Goal: Information Seeking & Learning: Check status

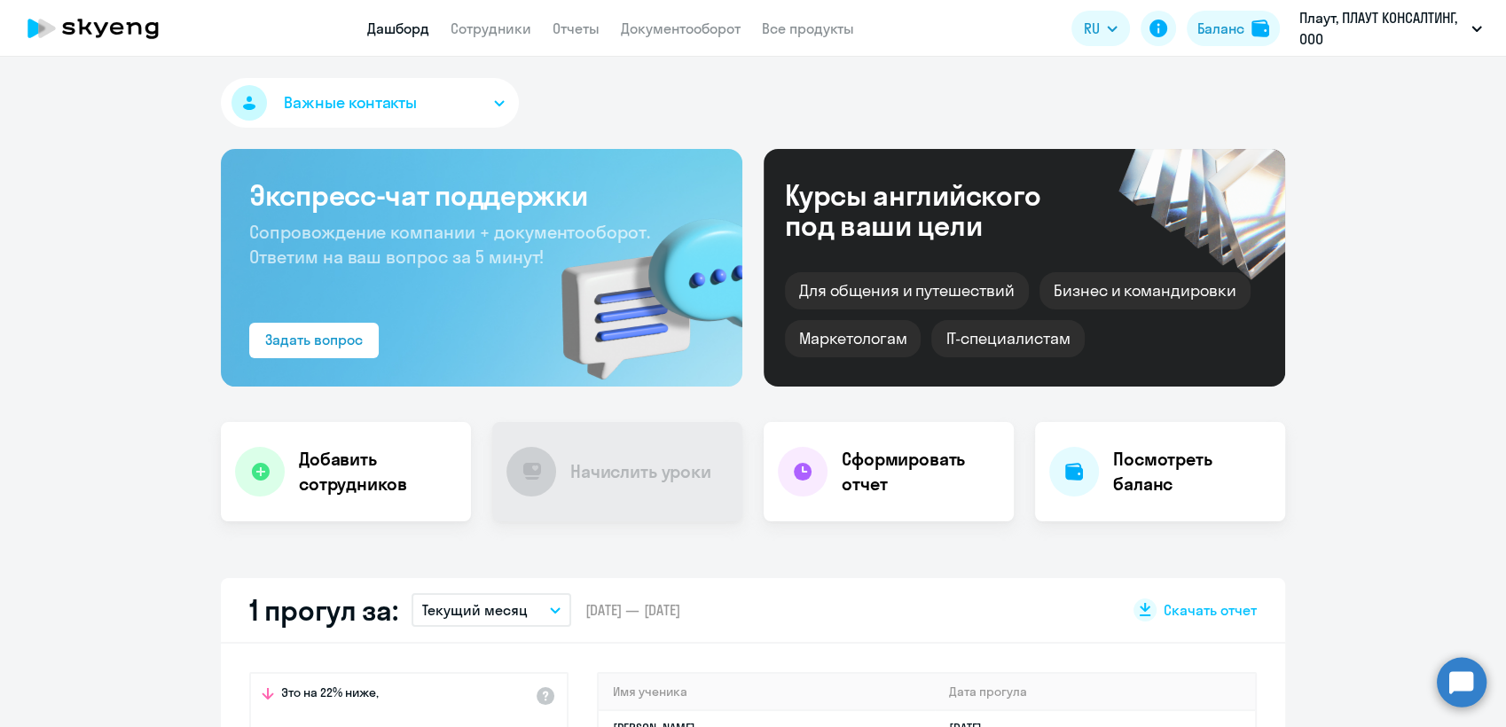
click at [1469, 23] on button "Плаут, ПЛАУТ КОНСАЛТИНГ, ООО" at bounding box center [1391, 28] width 200 height 43
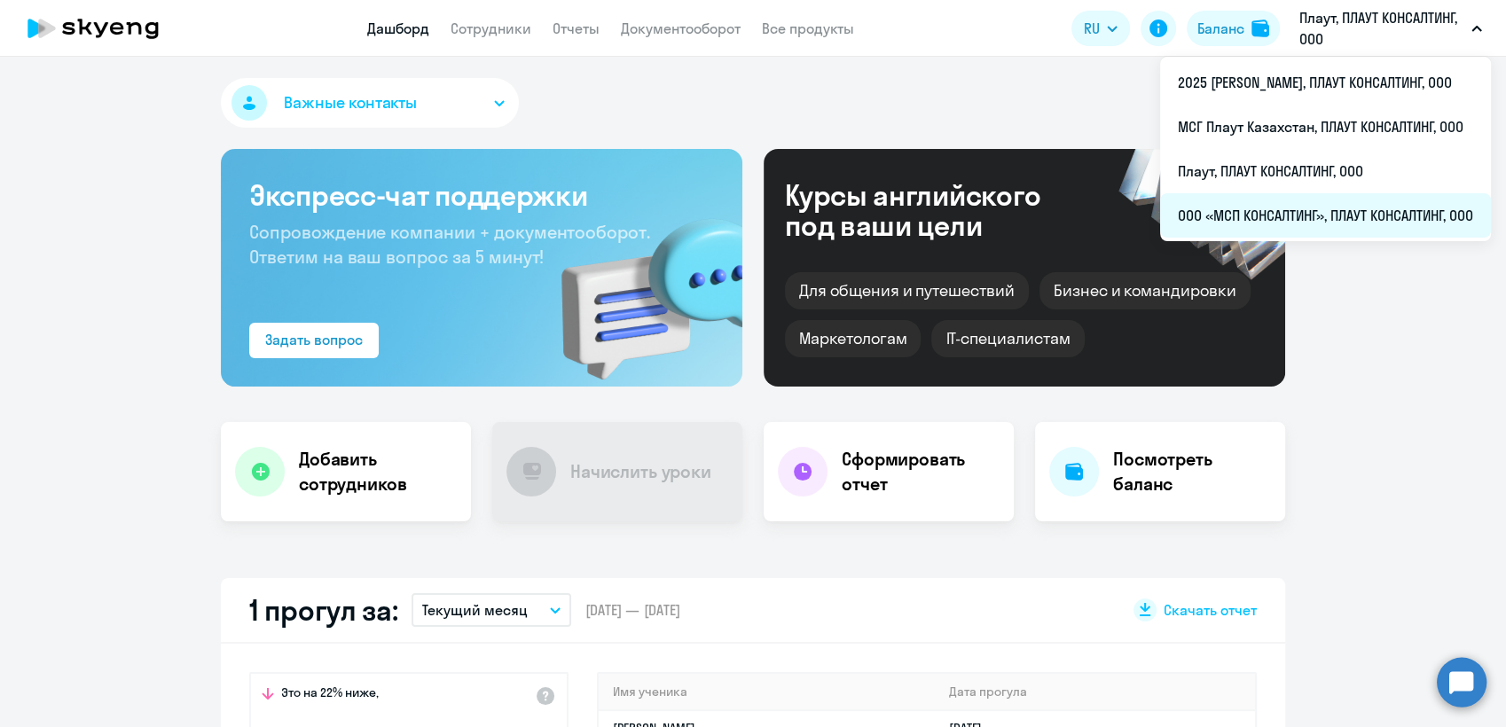
click at [1326, 220] on li "ООО «МСП КОНСАЛТИНГ», ПЛАУТ КОНСАЛТИНГ, ООО" at bounding box center [1325, 215] width 331 height 44
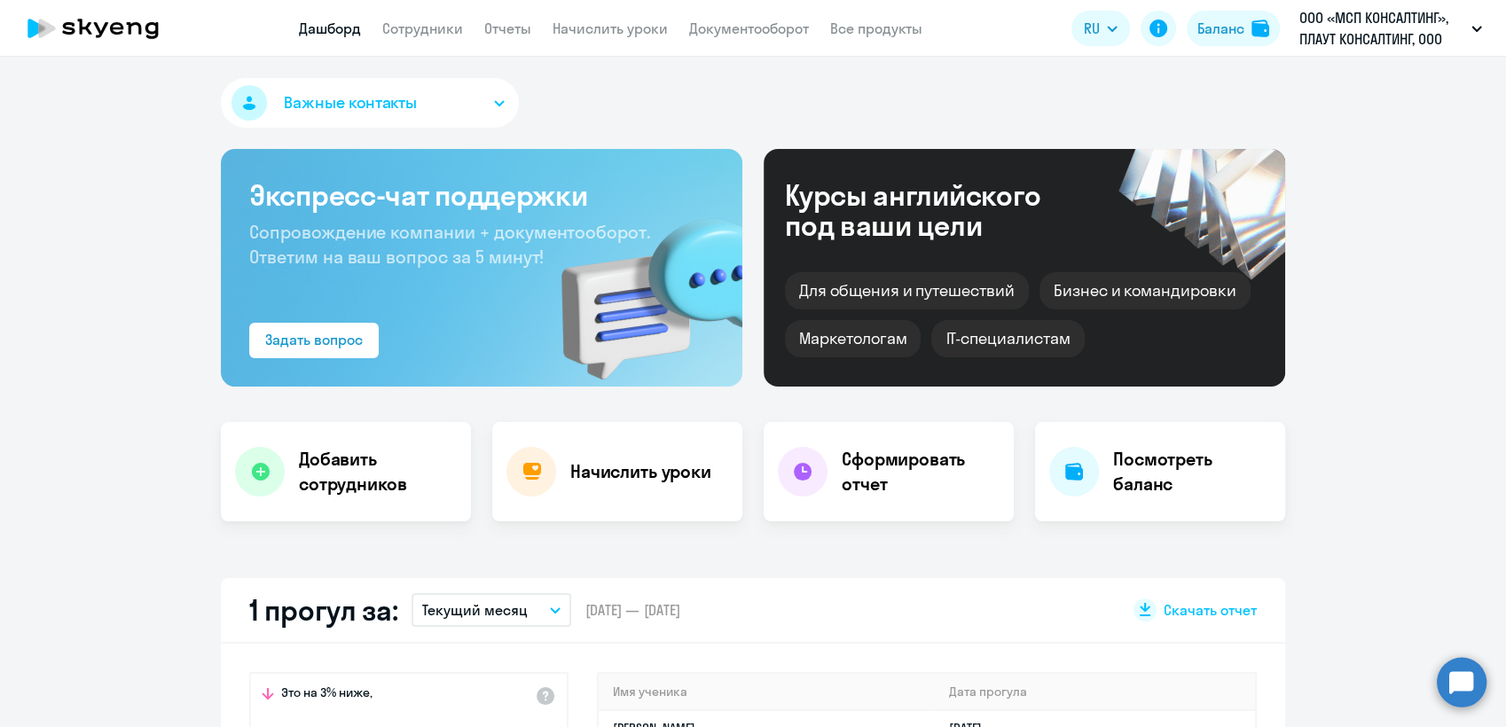
select select "30"
click at [426, 30] on link "Сотрудники" at bounding box center [422, 29] width 81 height 18
select select "30"
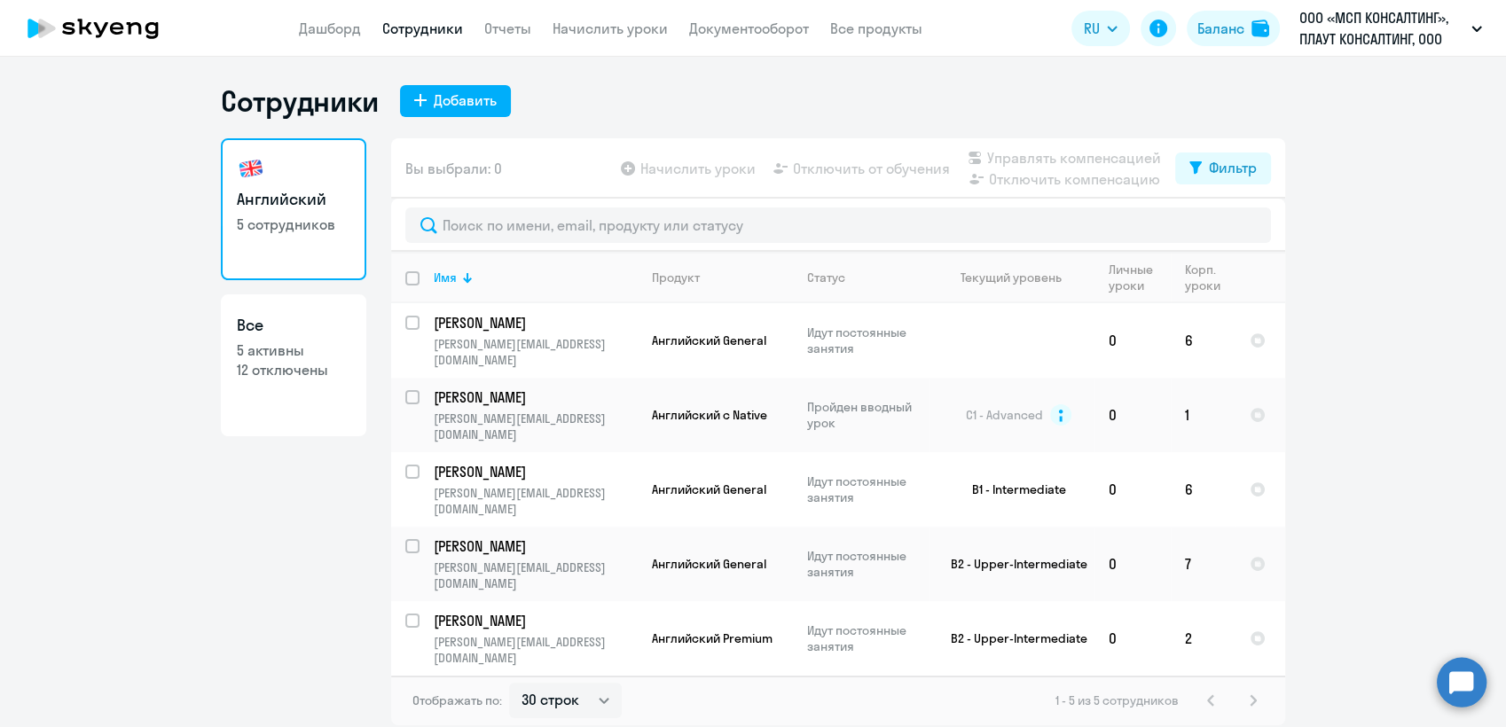
click at [1258, 690] on div "1 - 5 из 5 сотрудников" at bounding box center [1159, 700] width 208 height 21
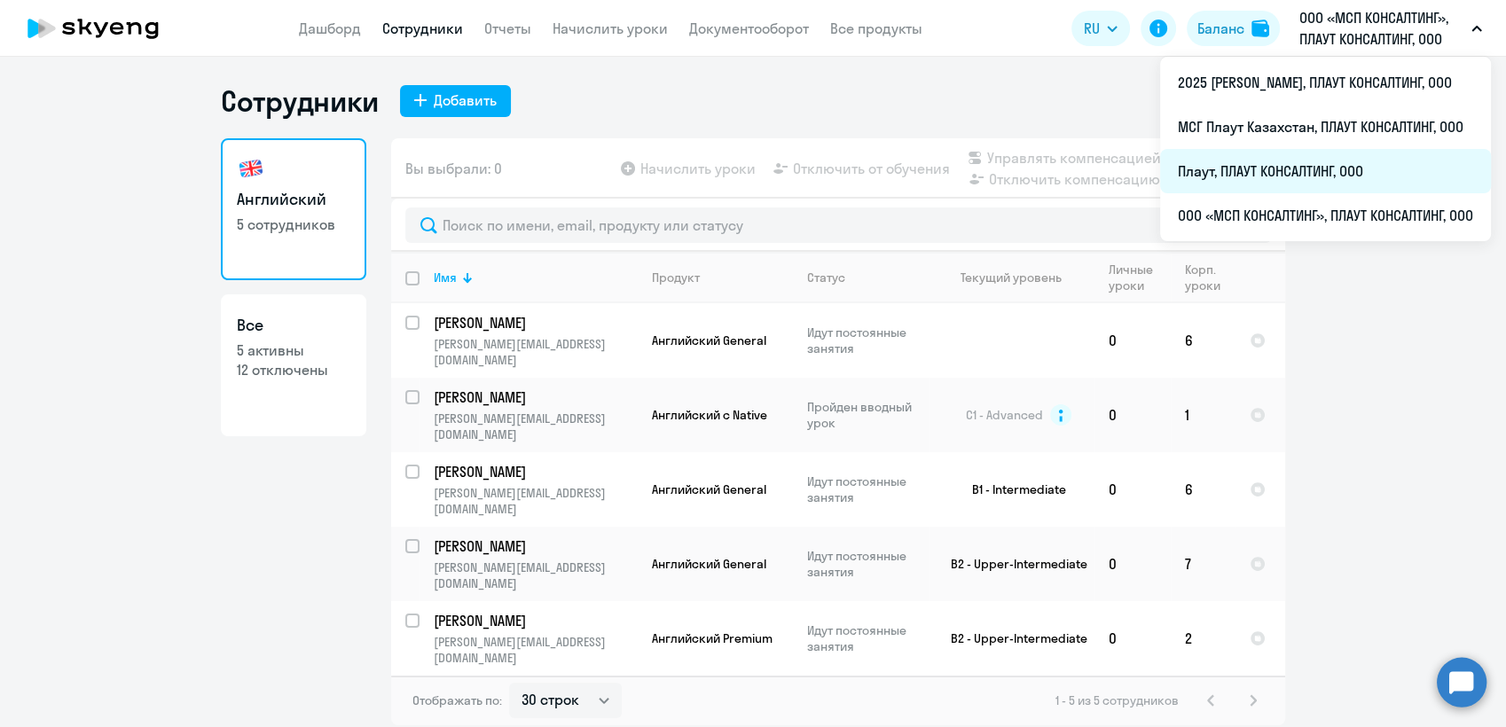
click at [1267, 161] on li "Плаут, ПЛАУТ КОНСАЛТИНГ, ООО" at bounding box center [1325, 171] width 331 height 44
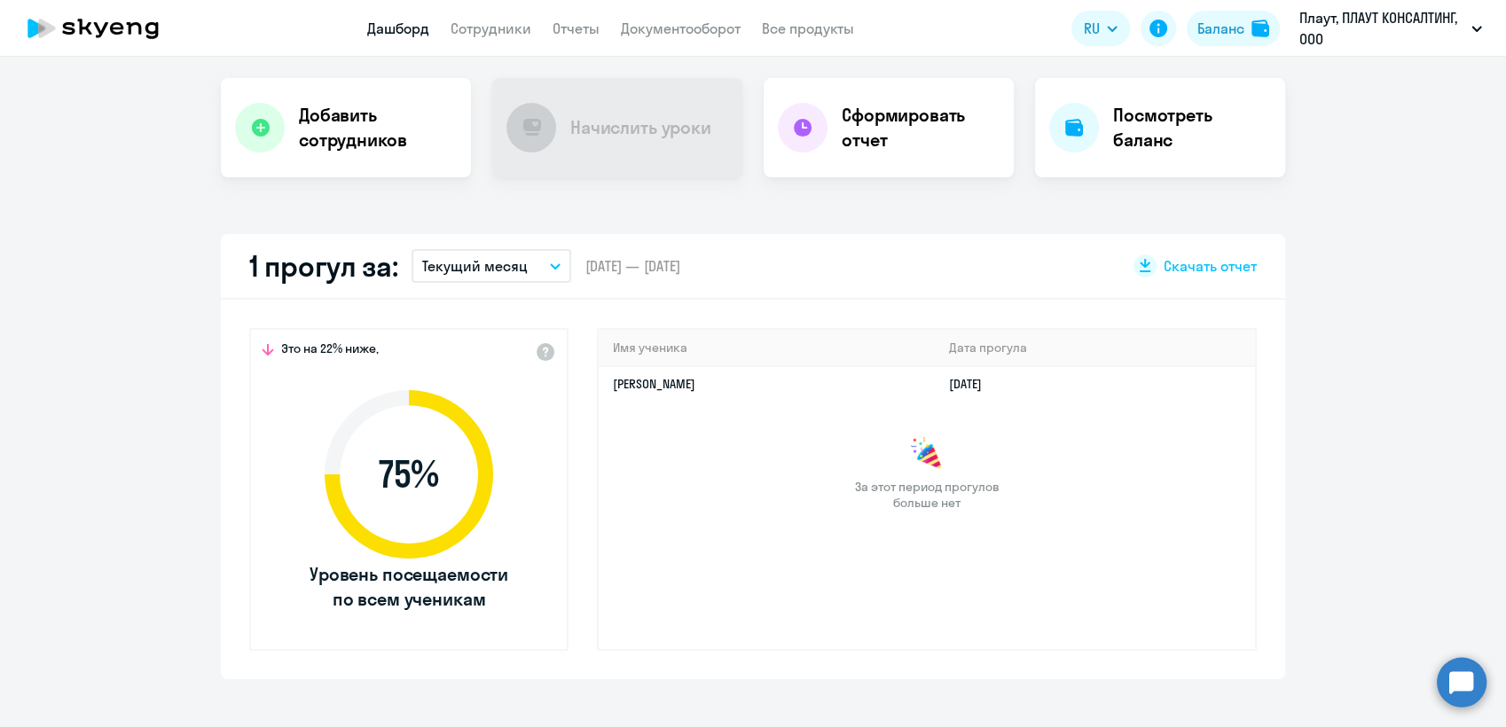
scroll to position [394, 0]
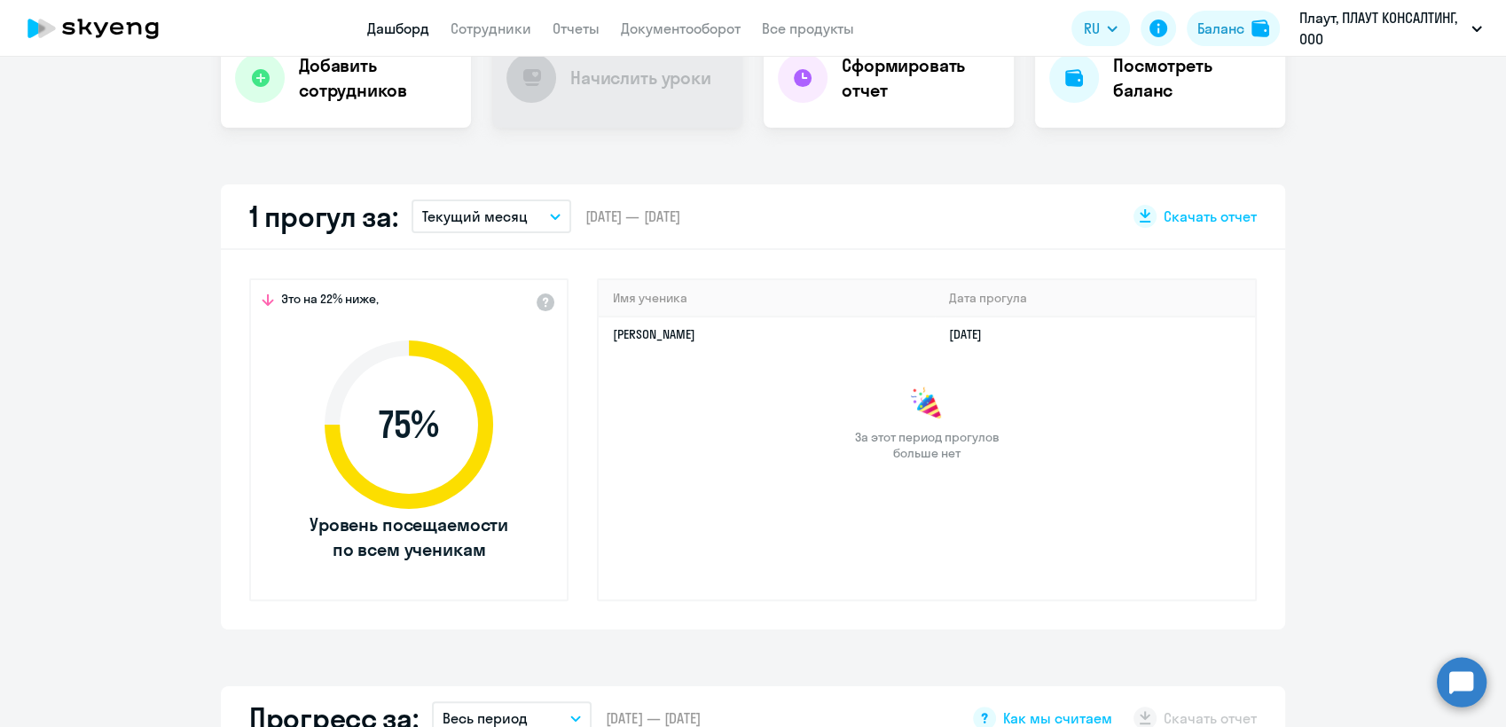
click at [550, 216] on icon "button" at bounding box center [555, 217] width 11 height 6
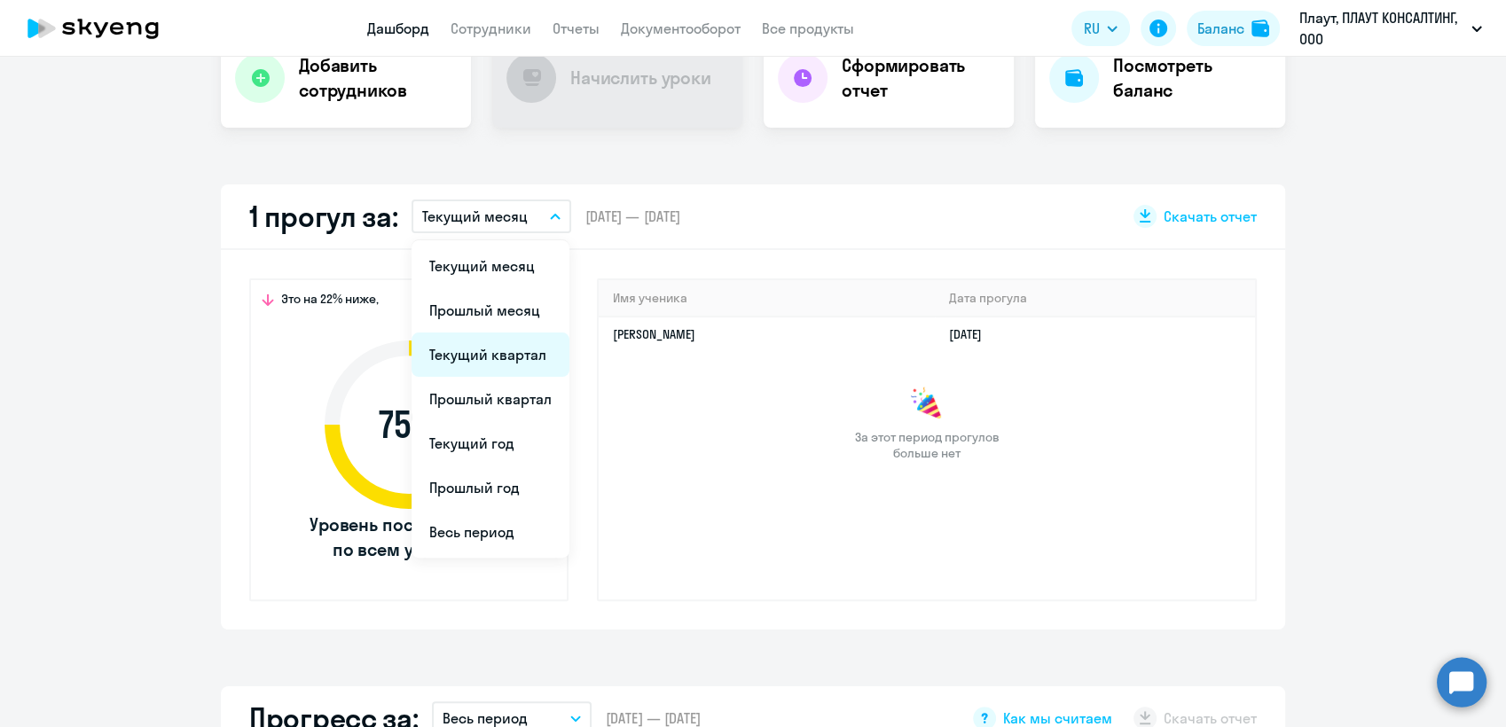
click at [487, 349] on li "Текущий квартал" at bounding box center [491, 355] width 158 height 44
